Goal: Transaction & Acquisition: Purchase product/service

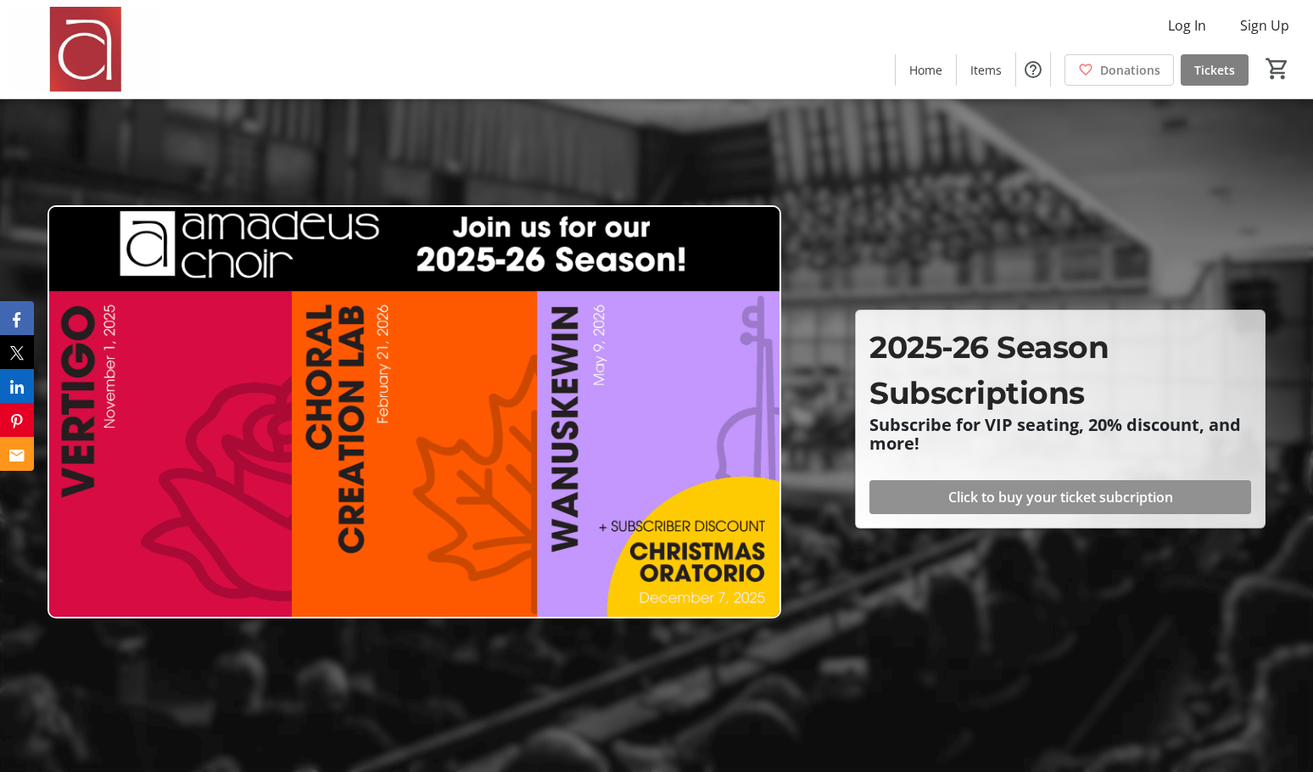
click at [899, 502] on span at bounding box center [1060, 497] width 382 height 41
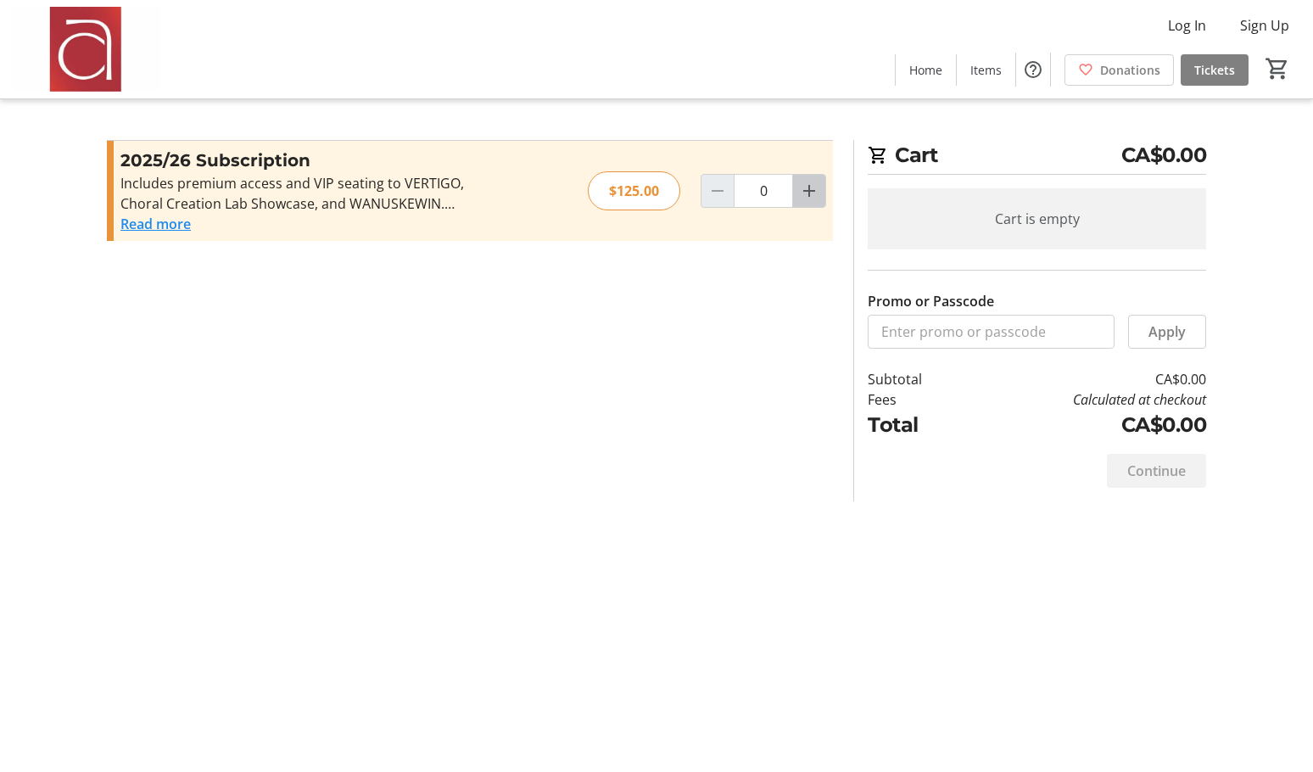
click at [807, 193] on mat-icon "Increment by one" at bounding box center [809, 191] width 20 height 20
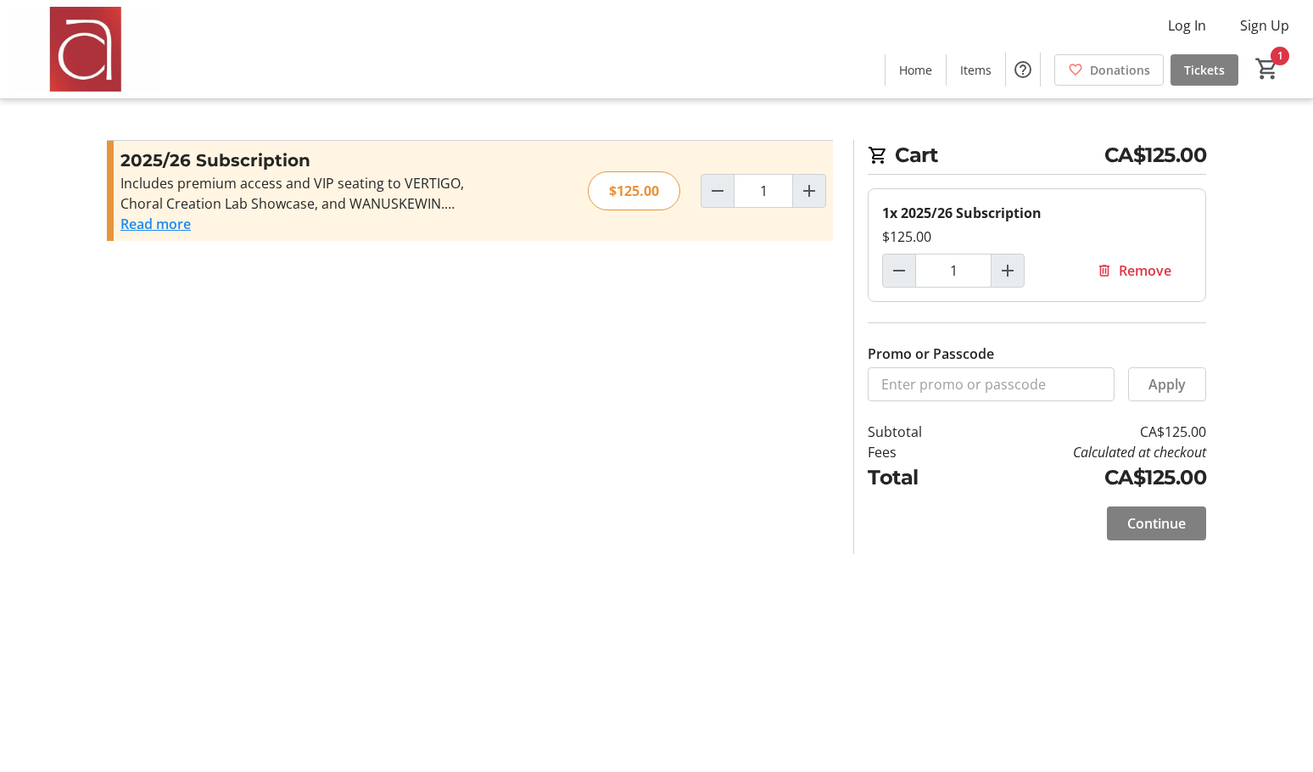
click at [142, 229] on button "Read more" at bounding box center [155, 224] width 70 height 20
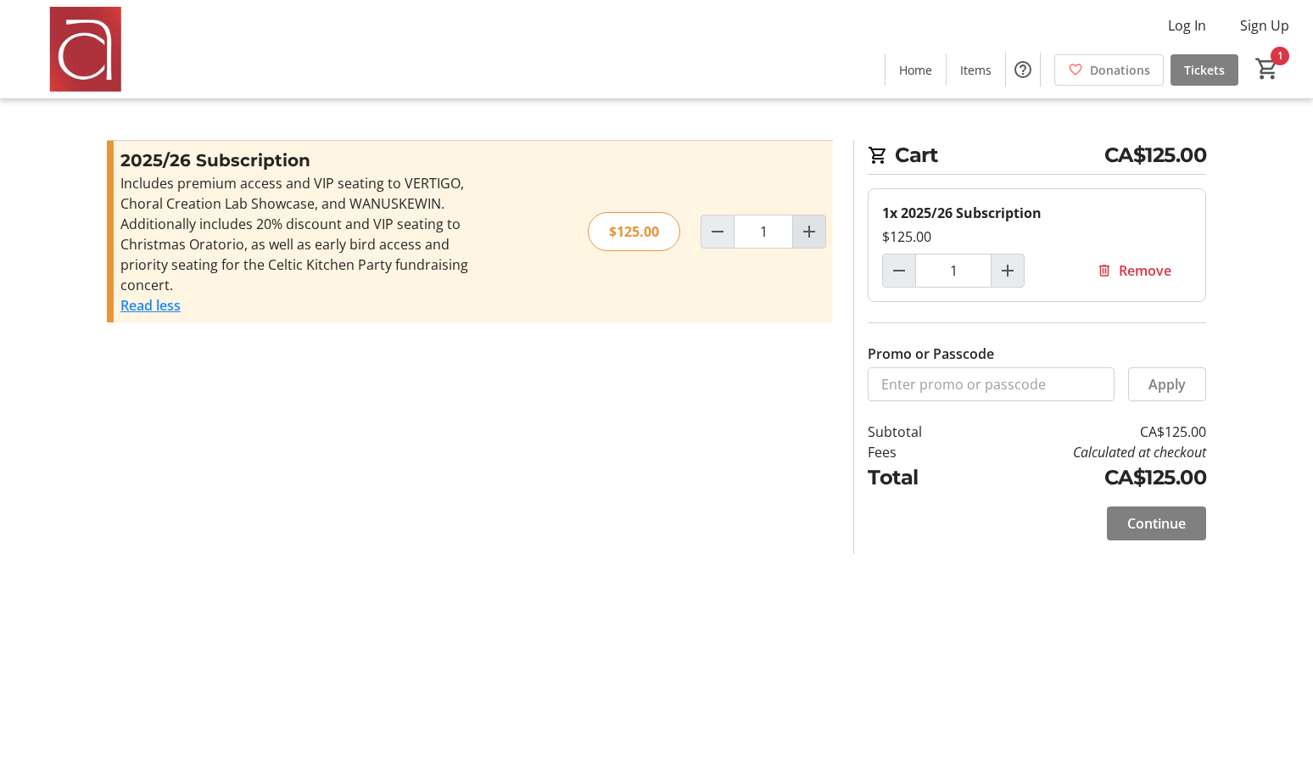
click at [808, 228] on mat-icon "Increment by one" at bounding box center [809, 231] width 20 height 20
type input "2"
click at [1129, 524] on span "Continue" at bounding box center [1156, 523] width 59 height 20
select select "CA"
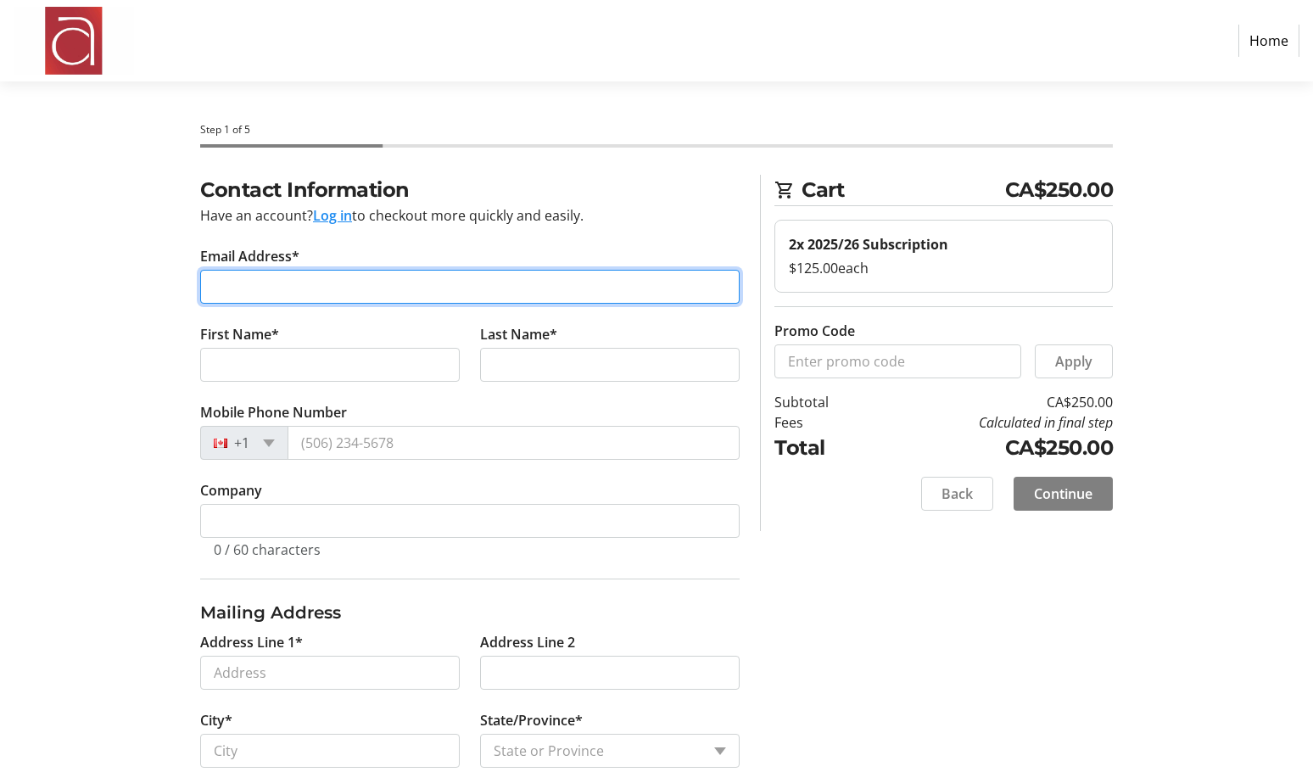
click at [248, 279] on input "Email Address*" at bounding box center [469, 287] width 539 height 34
type input "[EMAIL_ADDRESS][PERSON_NAME][DOMAIN_NAME]"
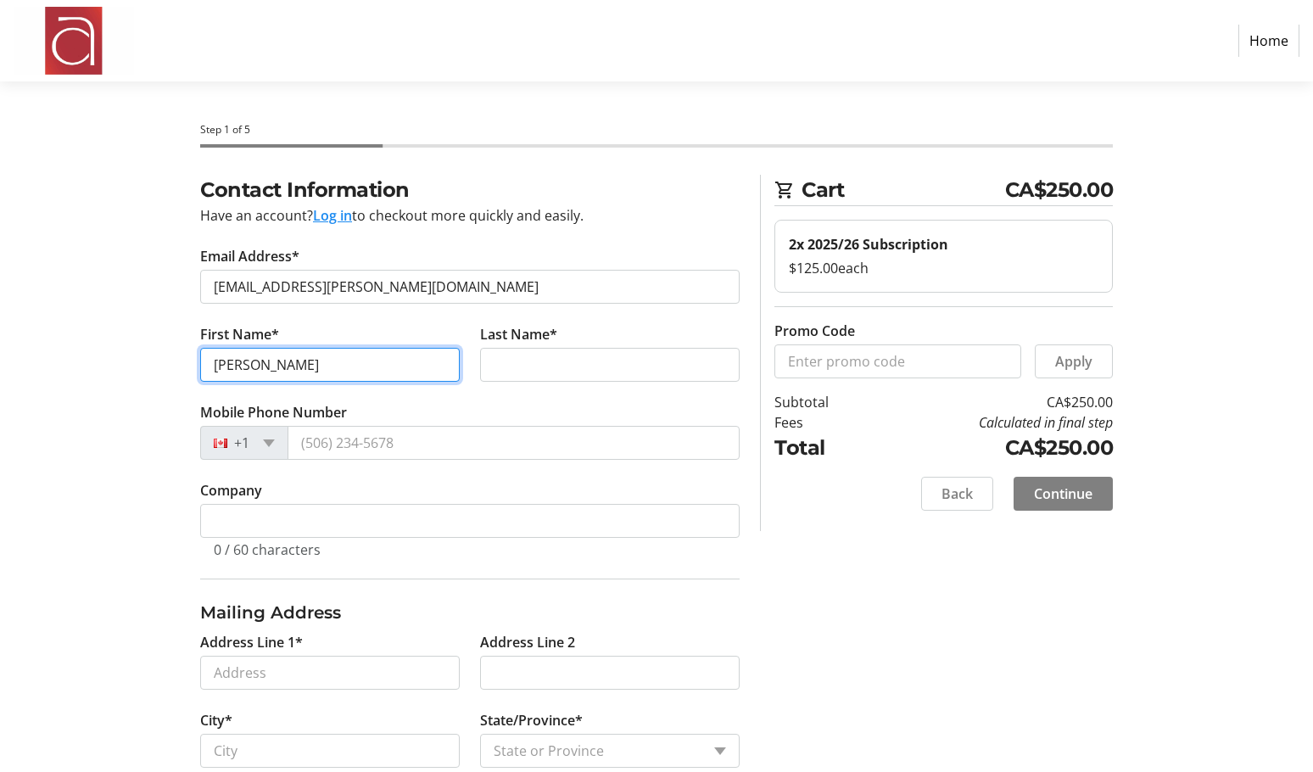
type input "[PERSON_NAME]"
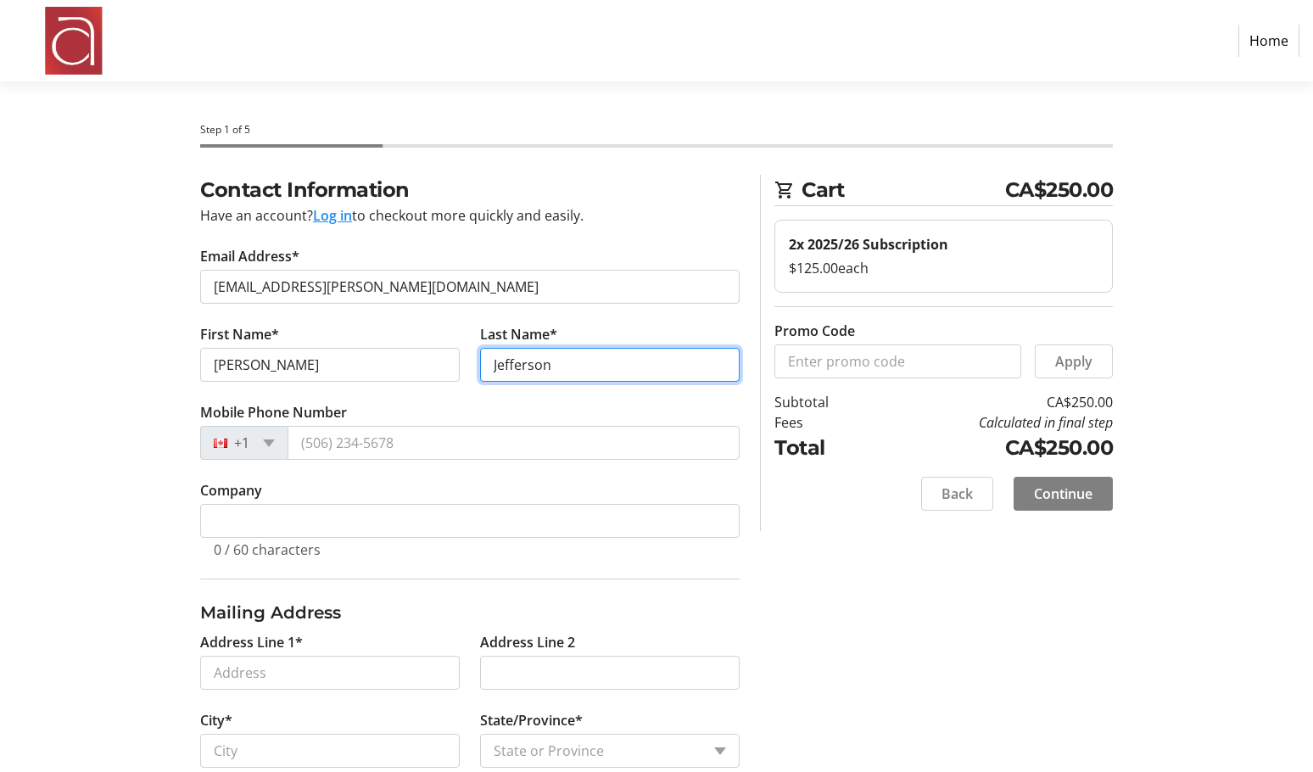
type input "Jefferson"
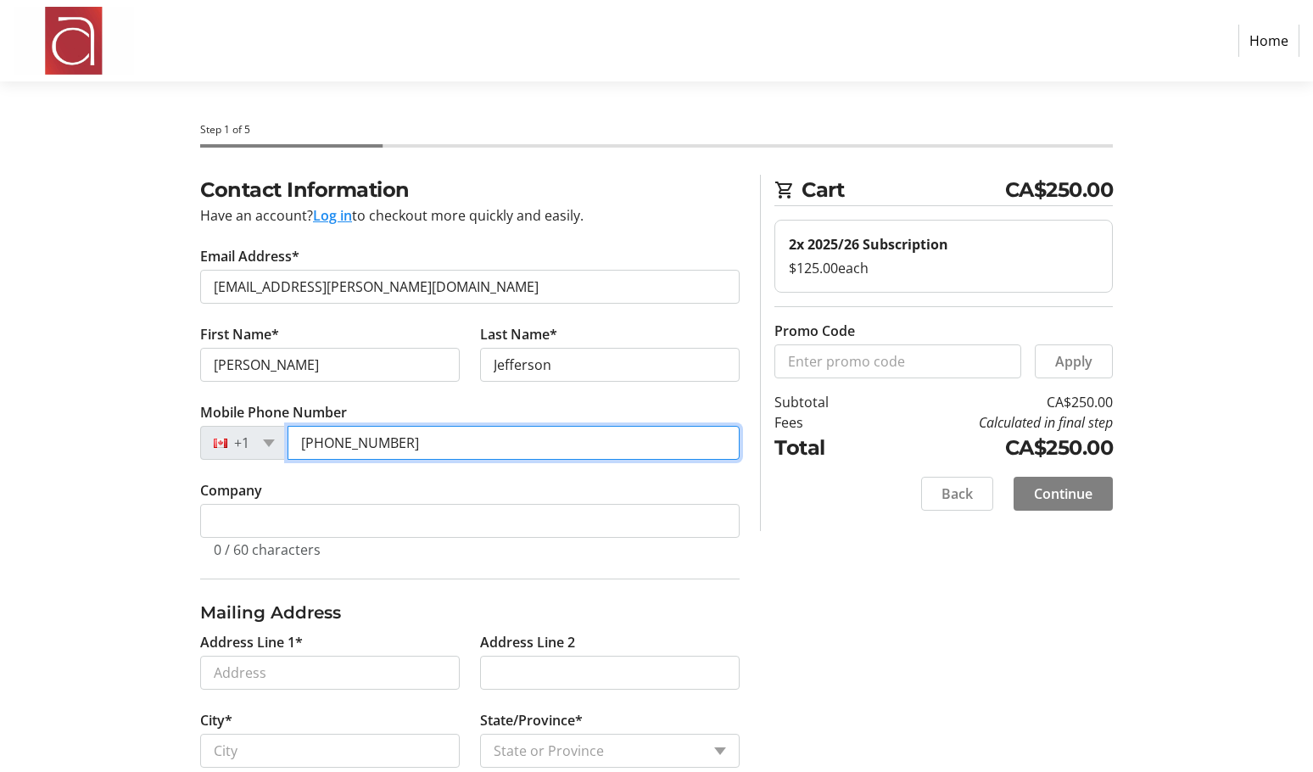
type input "[PHONE_NUMBER]"
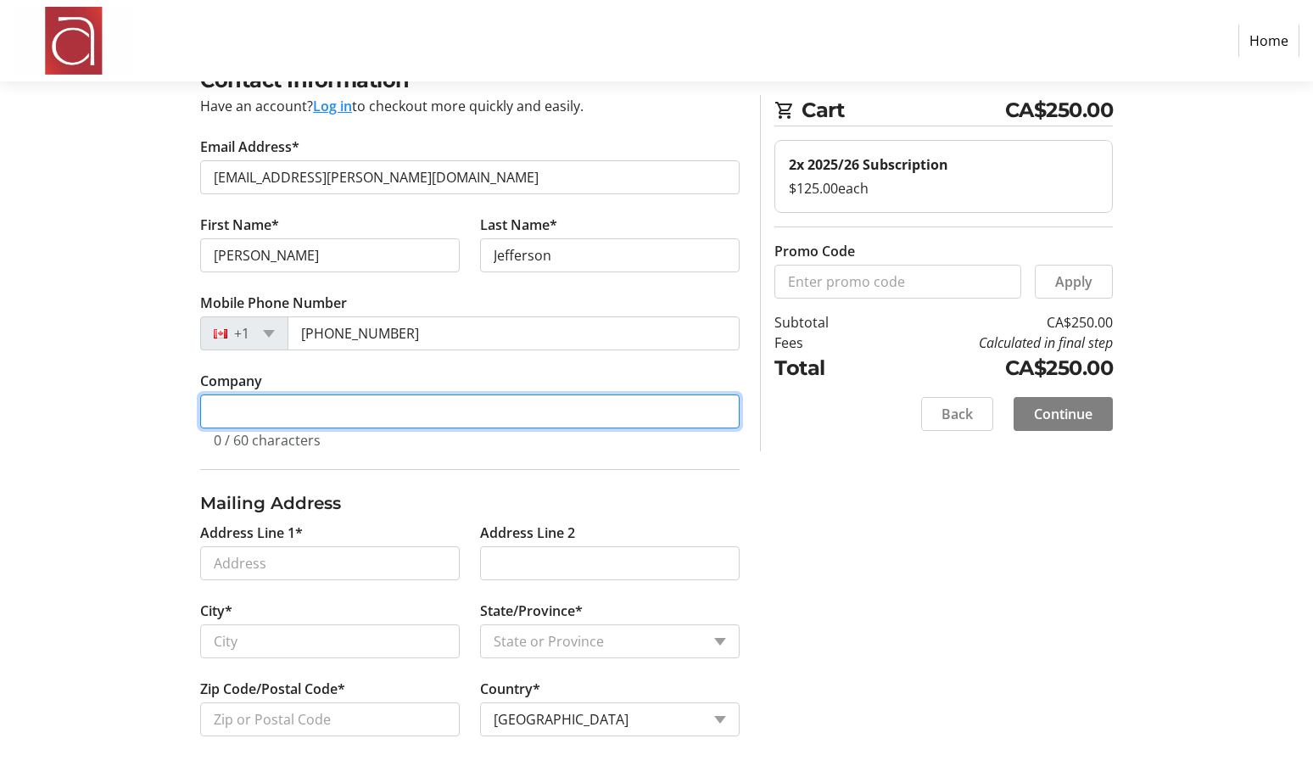
scroll to position [114, 0]
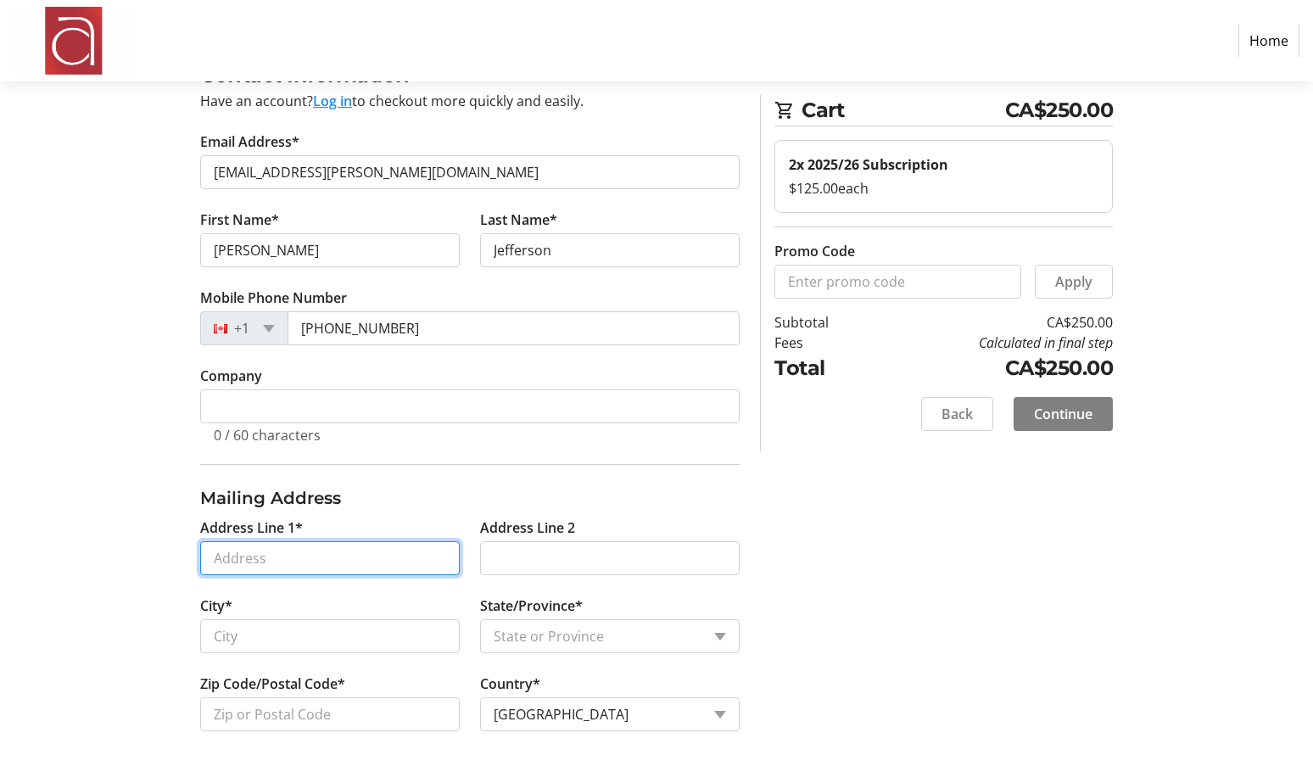
click at [221, 553] on input "Address Line 1*" at bounding box center [330, 558] width 260 height 34
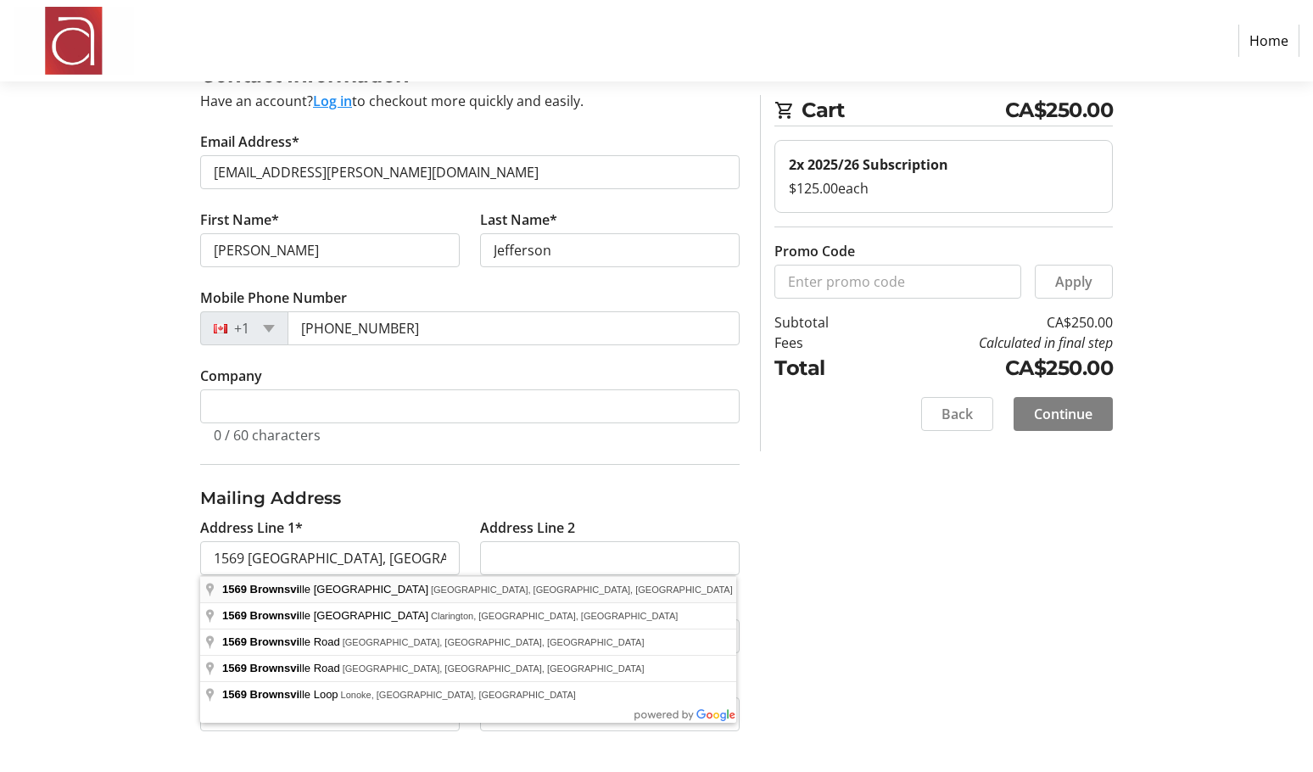
type input "1569 [GEOGRAPHIC_DATA]"
type input "[GEOGRAPHIC_DATA]"
select select "ON"
type input "L1B 0L6"
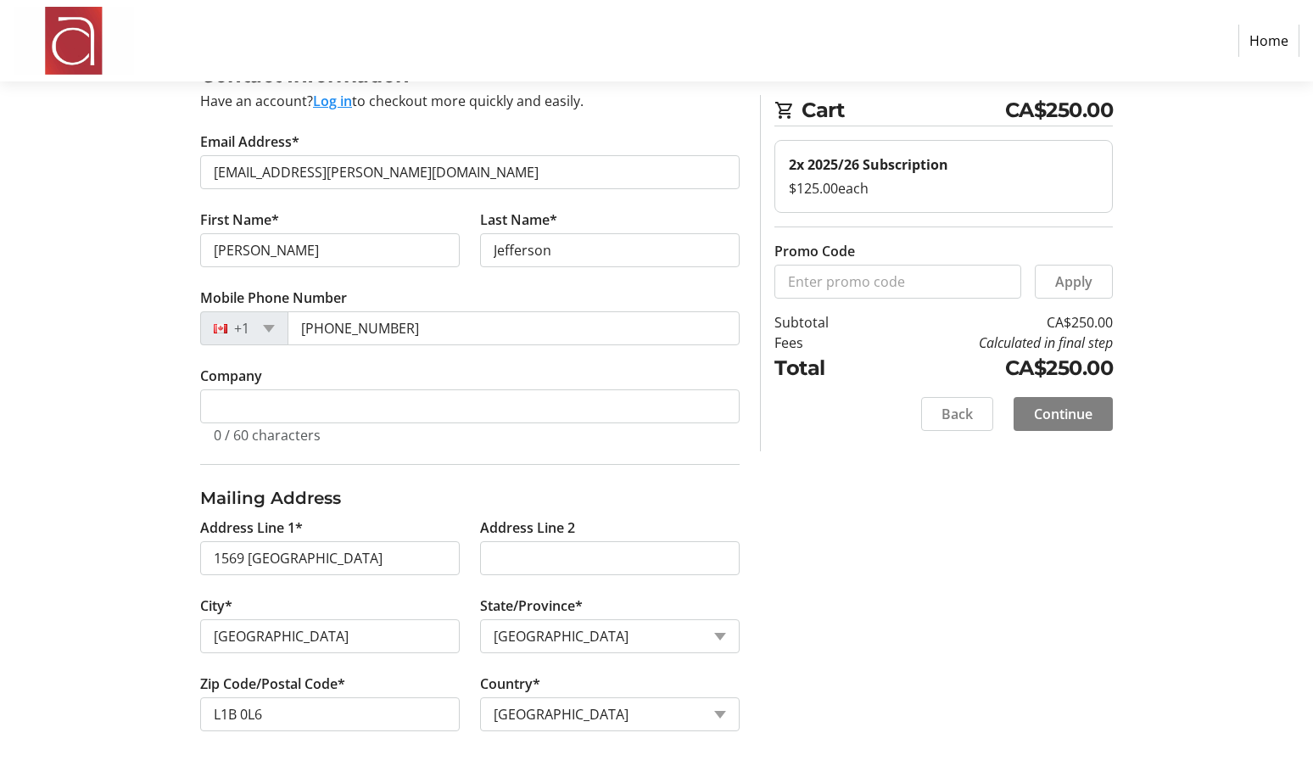
scroll to position [0, 0]
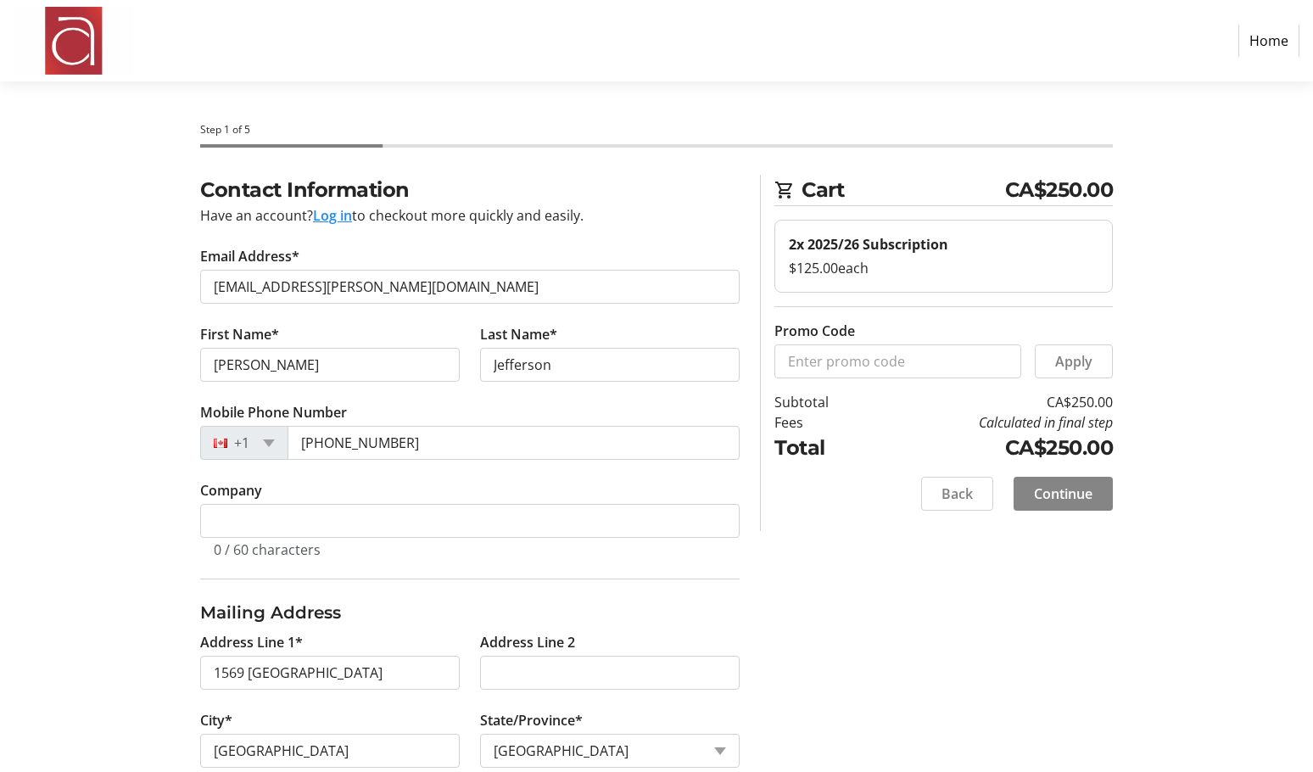
click at [1047, 496] on span "Continue" at bounding box center [1063, 493] width 59 height 20
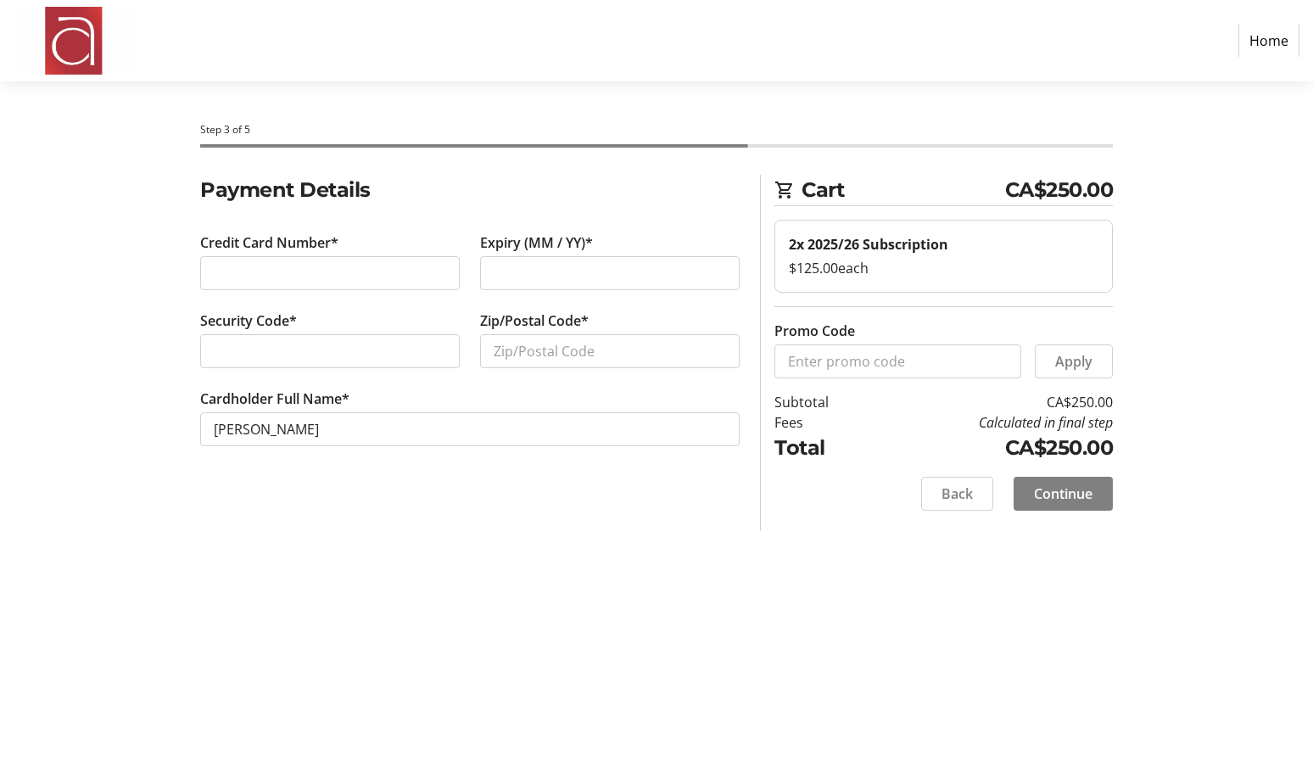
click at [494, 271] on iframe at bounding box center [610, 273] width 232 height 20
type input "L1B 0L6"
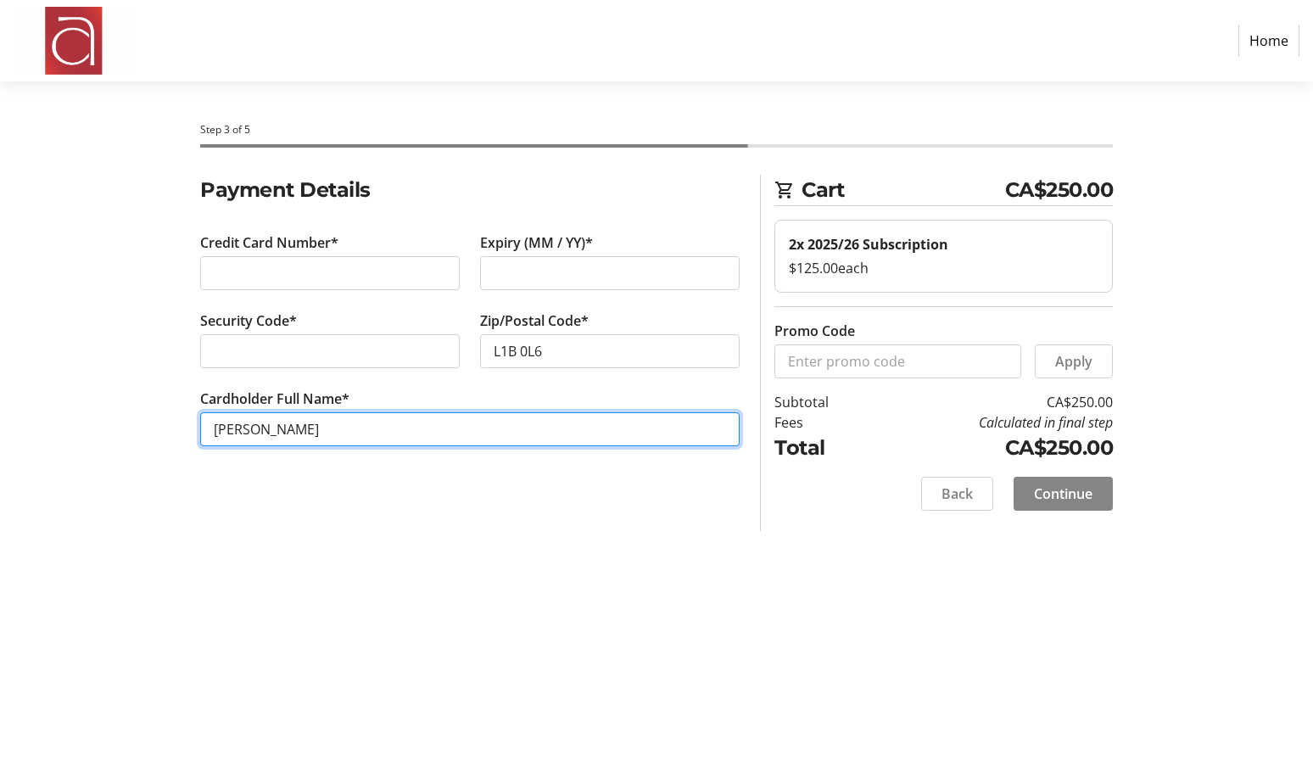
type input "[PERSON_NAME]"
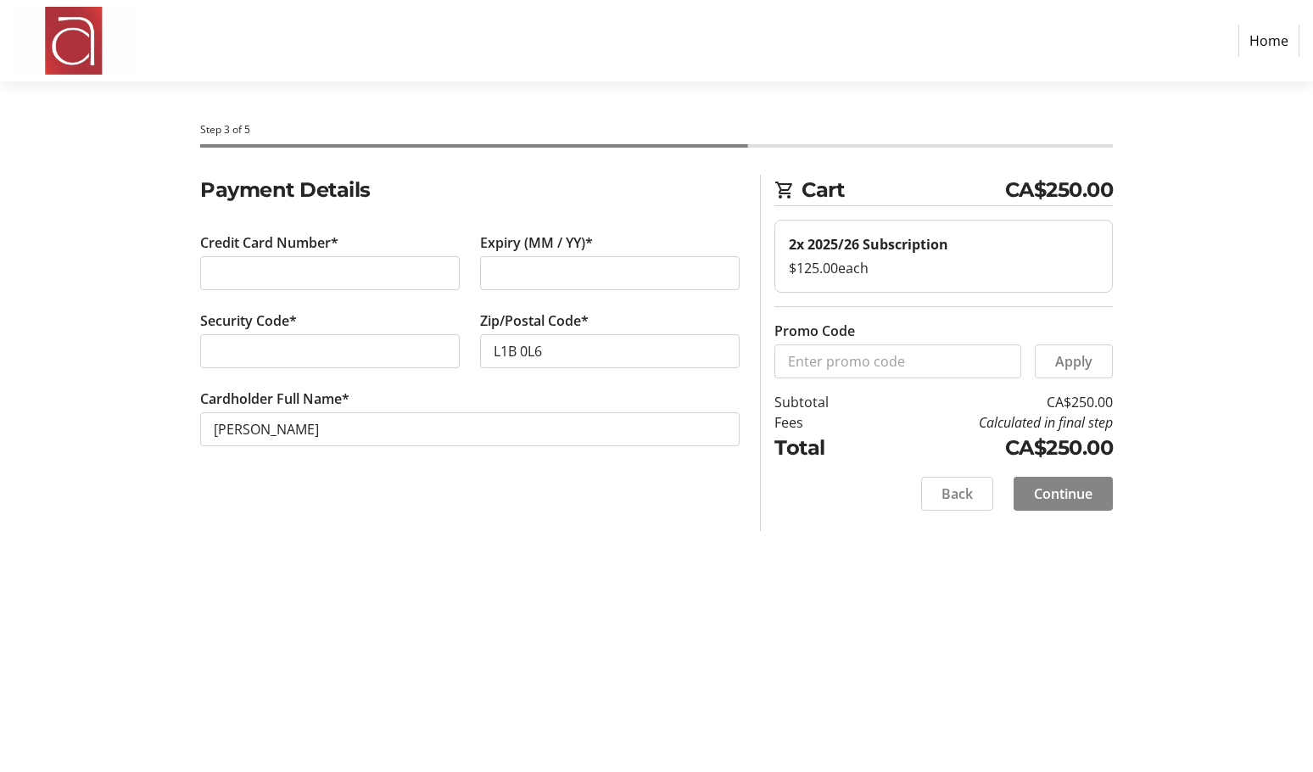
click at [1058, 499] on span "Continue" at bounding box center [1063, 493] width 59 height 20
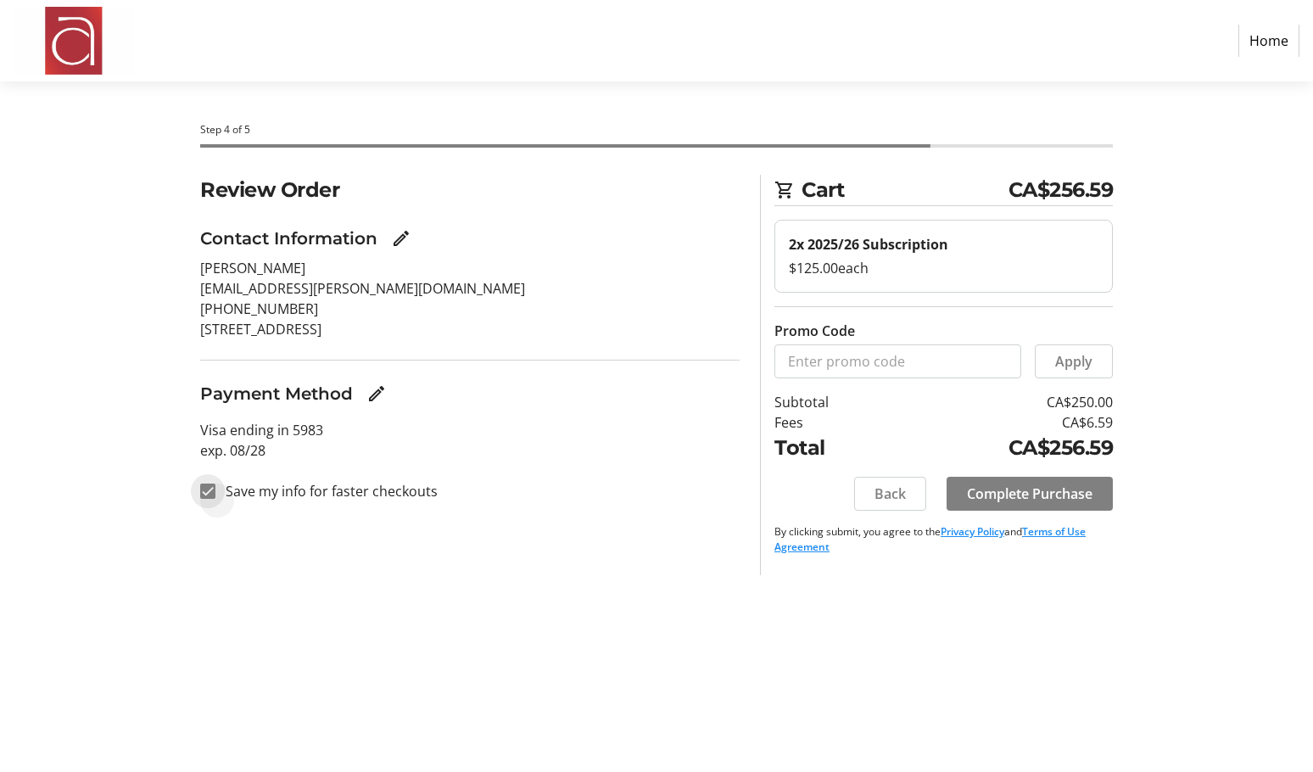
click at [206, 489] on input "Save my info for faster checkouts" at bounding box center [207, 490] width 15 height 15
checkbox input "false"
click at [994, 490] on span "Complete Purchase" at bounding box center [1030, 493] width 126 height 20
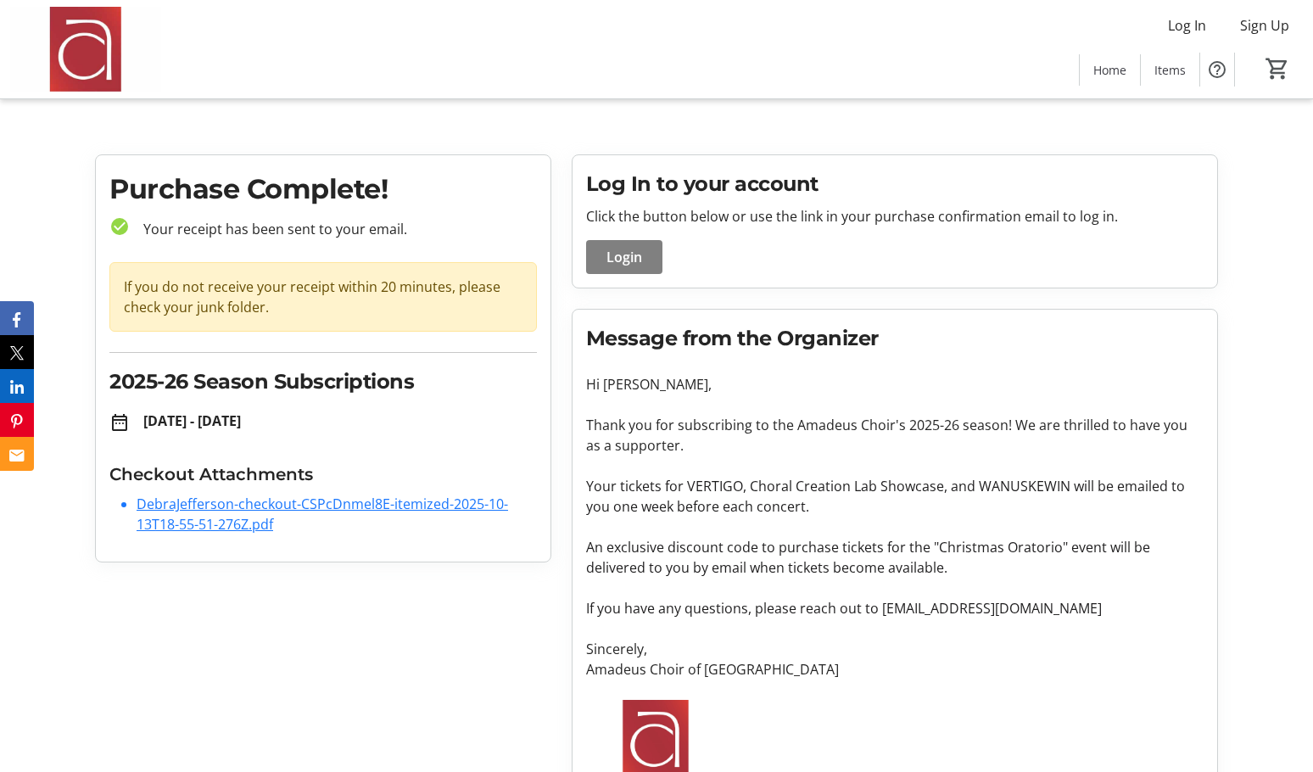
click at [170, 508] on link "DebraJefferson-checkout-CSPcDnmel8E-itemized-2025-10-13T18-55-51-276Z.pdf" at bounding box center [322, 513] width 371 height 39
